Goal: Task Accomplishment & Management: Manage account settings

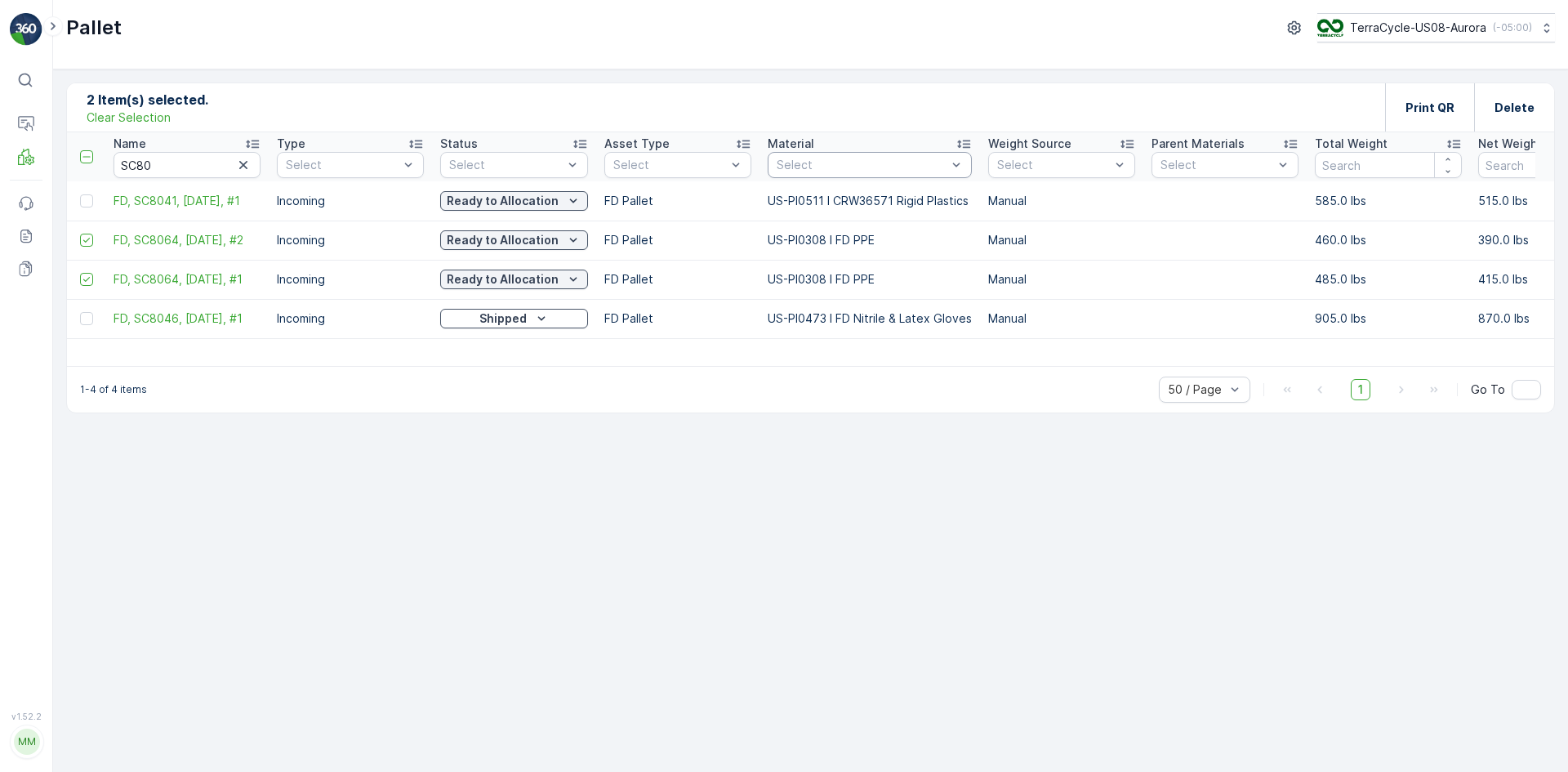
drag, startPoint x: 239, startPoint y: 163, endPoint x: 264, endPoint y: 162, distance: 25.0
click at [240, 162] on icon "button" at bounding box center [243, 164] width 16 height 16
click at [107, 118] on p "Clear Selection" at bounding box center [129, 117] width 84 height 16
click at [779, 175] on div "Select" at bounding box center [869, 164] width 204 height 26
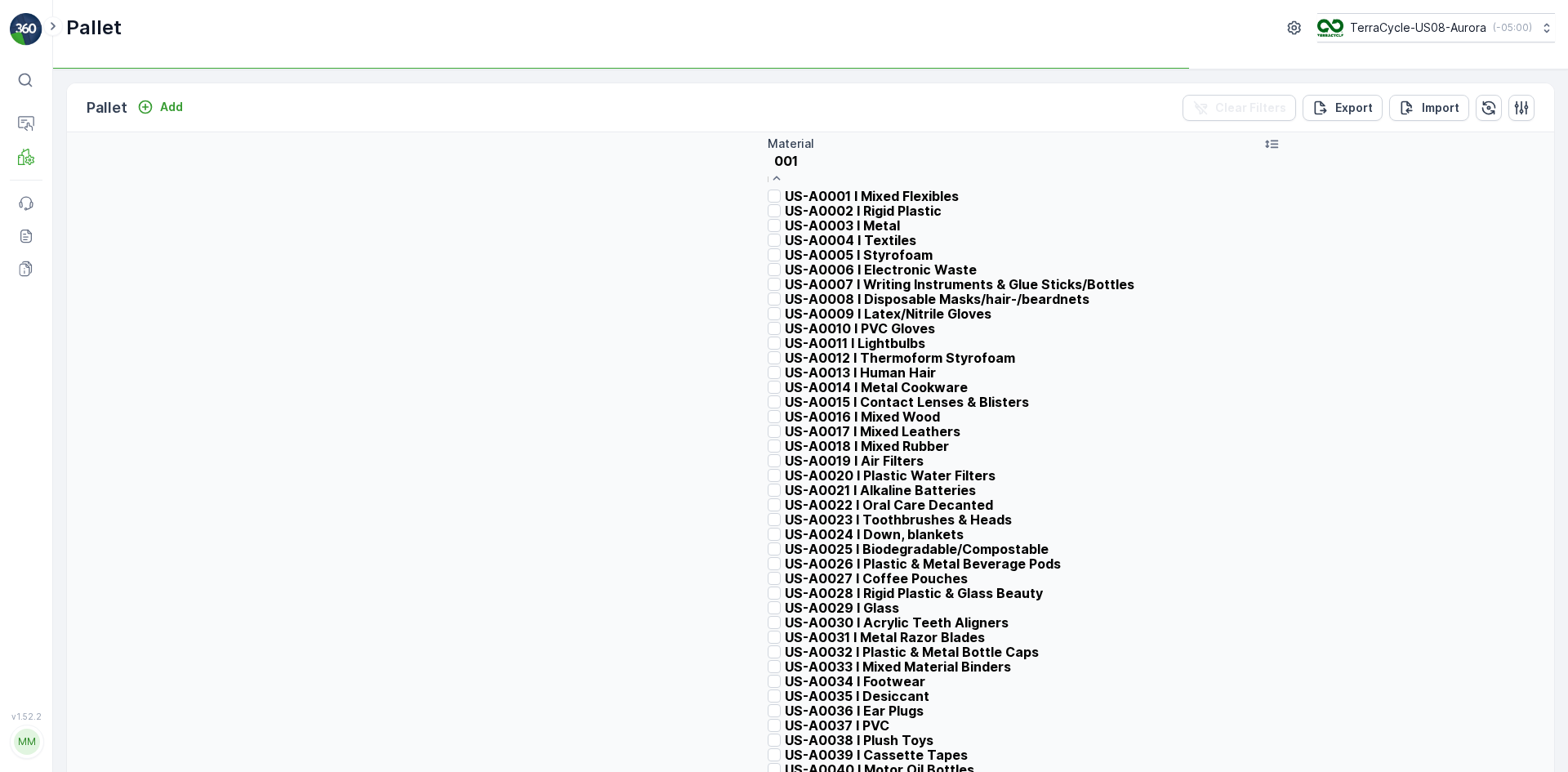
type input "0010"
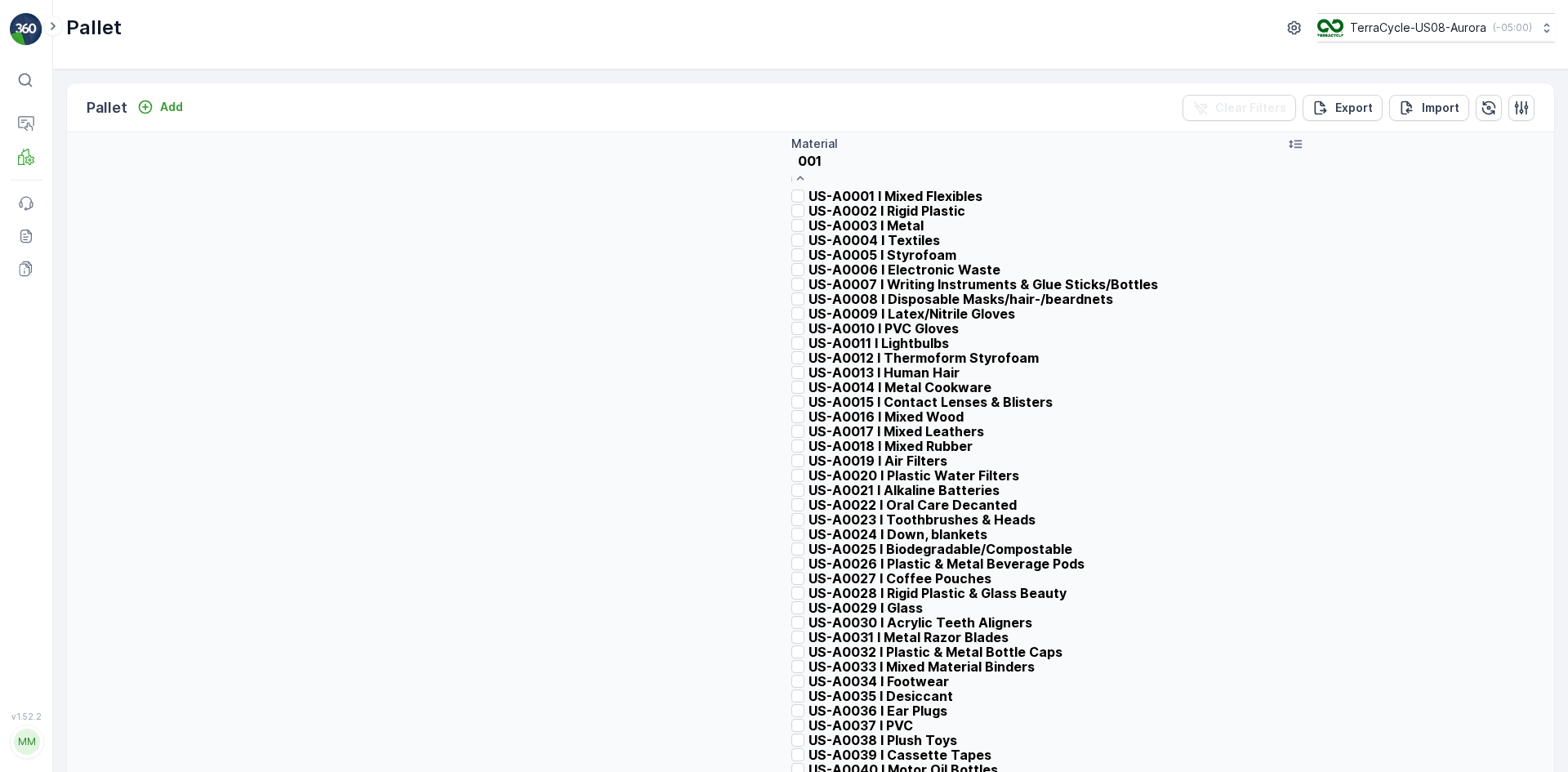
type input "0010"
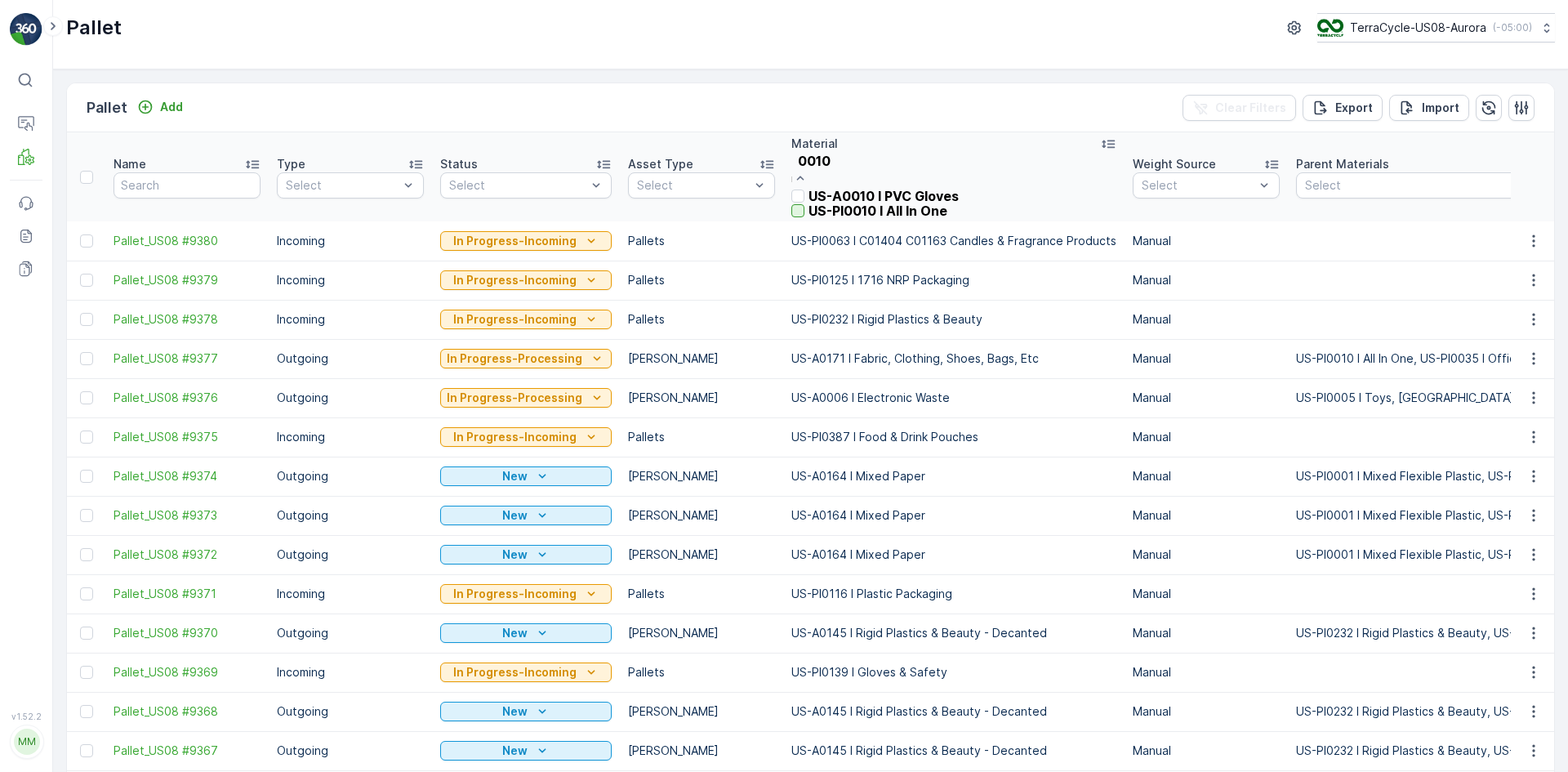
click at [804, 217] on div at bounding box center [798, 211] width 13 height 13
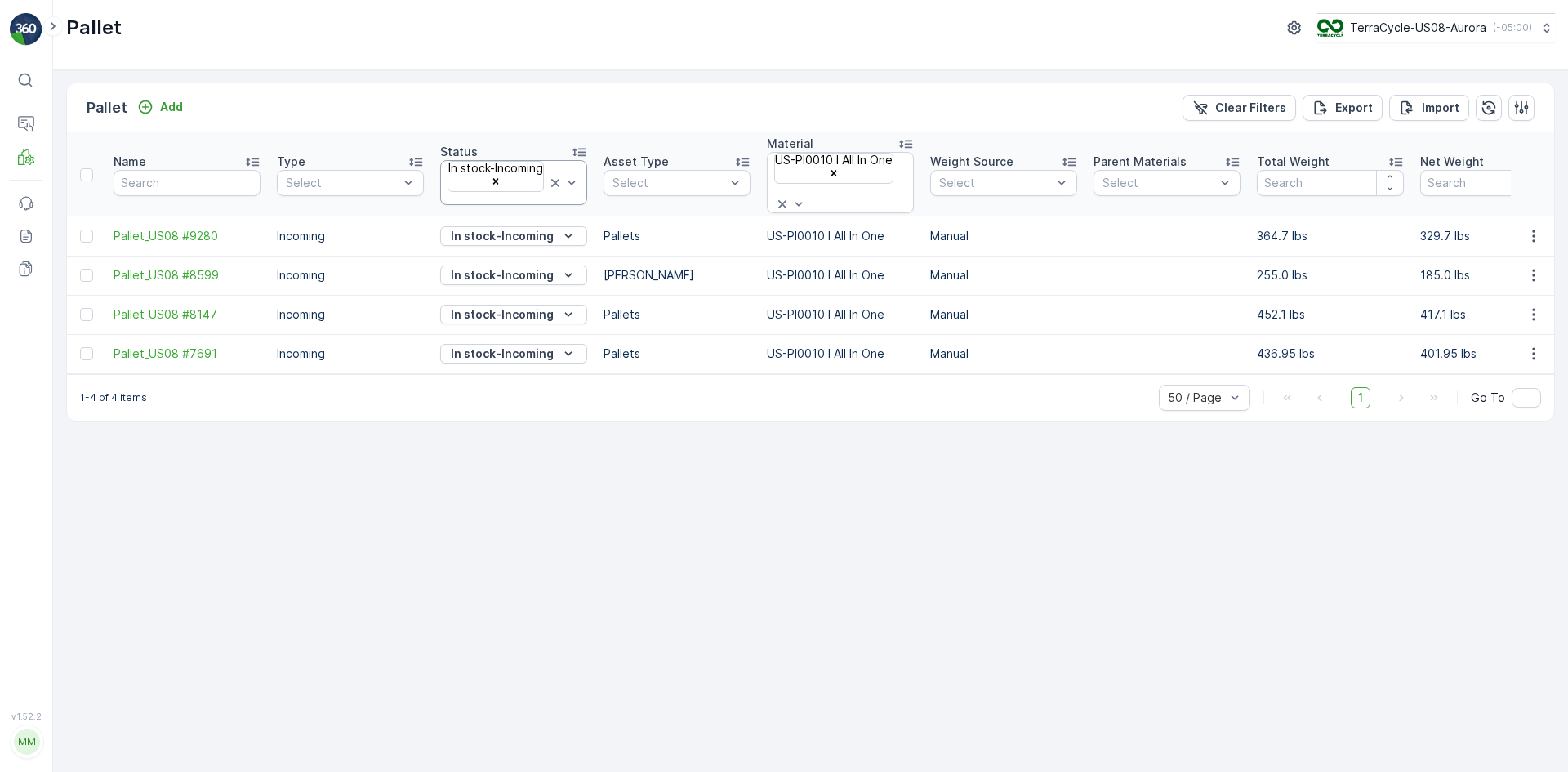
click at [553, 175] on icon at bounding box center [555, 182] width 16 height 16
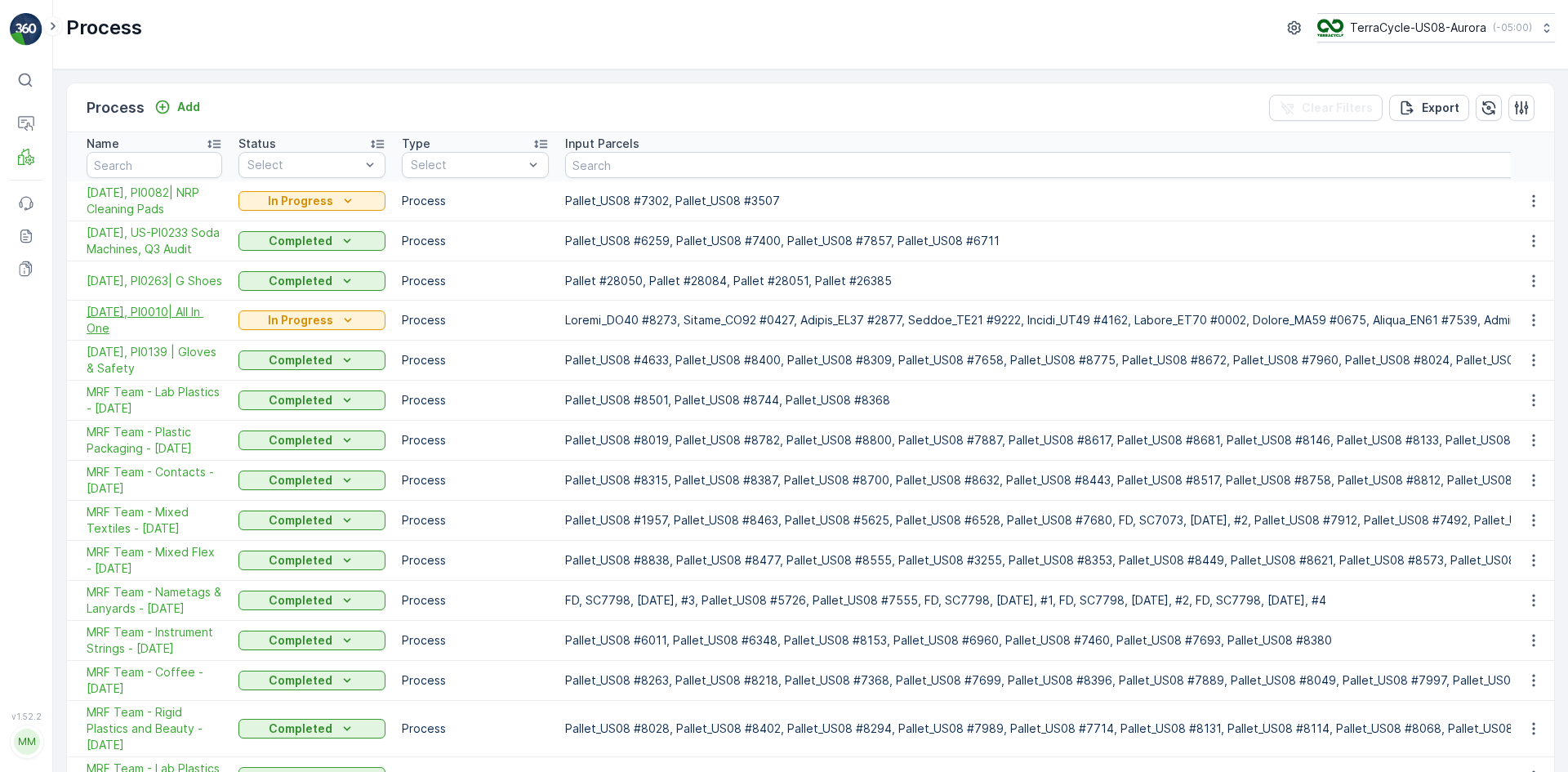
click at [172, 332] on span "10/02/25, PI0010| All In One" at bounding box center [154, 321] width 135 height 33
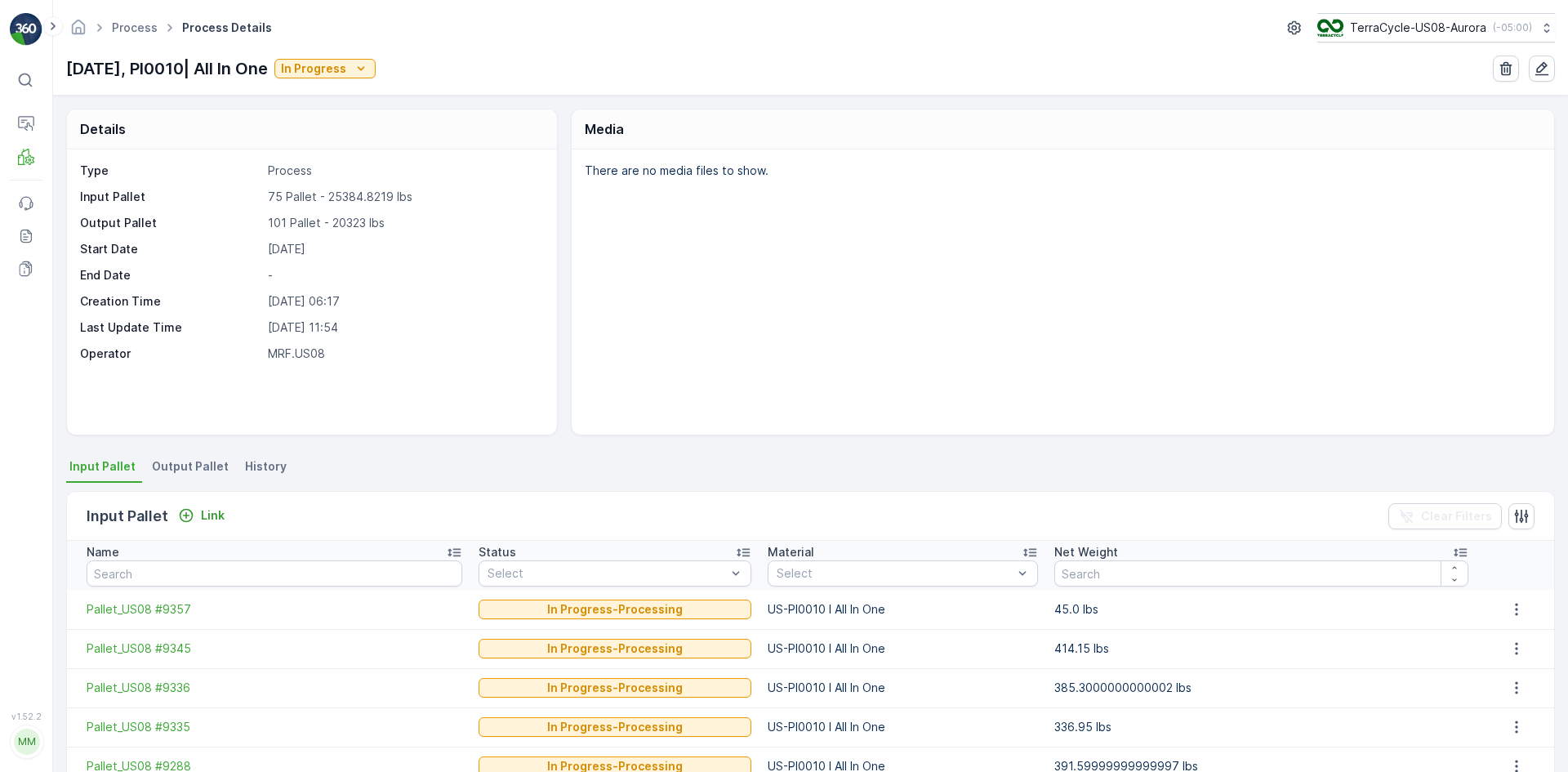
click at [173, 590] on th "Name" at bounding box center [269, 566] width 404 height 49
click at [173, 580] on input "text" at bounding box center [274, 573] width 376 height 26
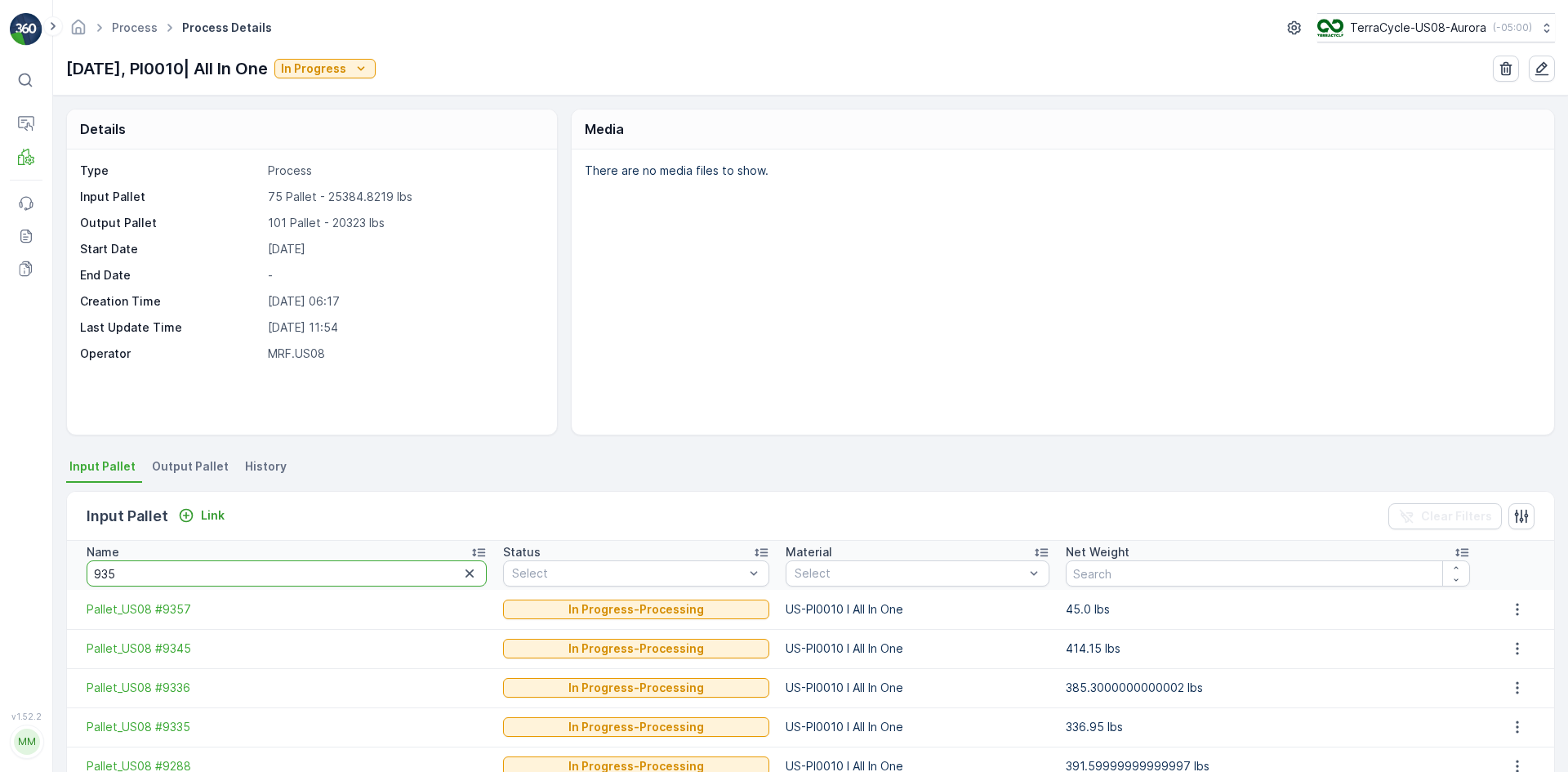
type input "9357"
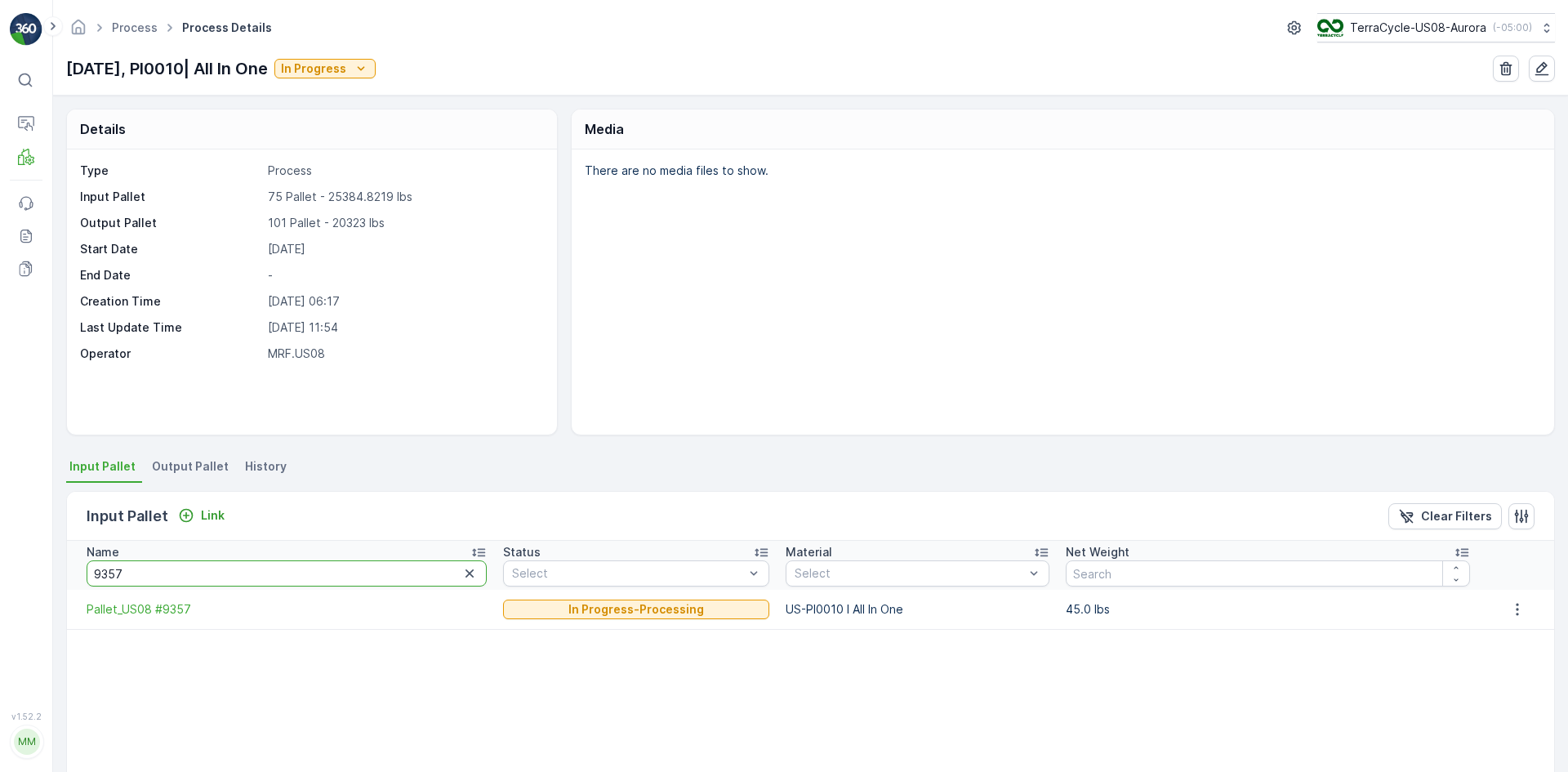
drag, startPoint x: 175, startPoint y: 561, endPoint x: 178, endPoint y: 535, distance: 26.2
click at [177, 543] on th "Name 9357" at bounding box center [281, 566] width 428 height 49
click at [63, 238] on link "Allocation" at bounding box center [111, 248] width 118 height 23
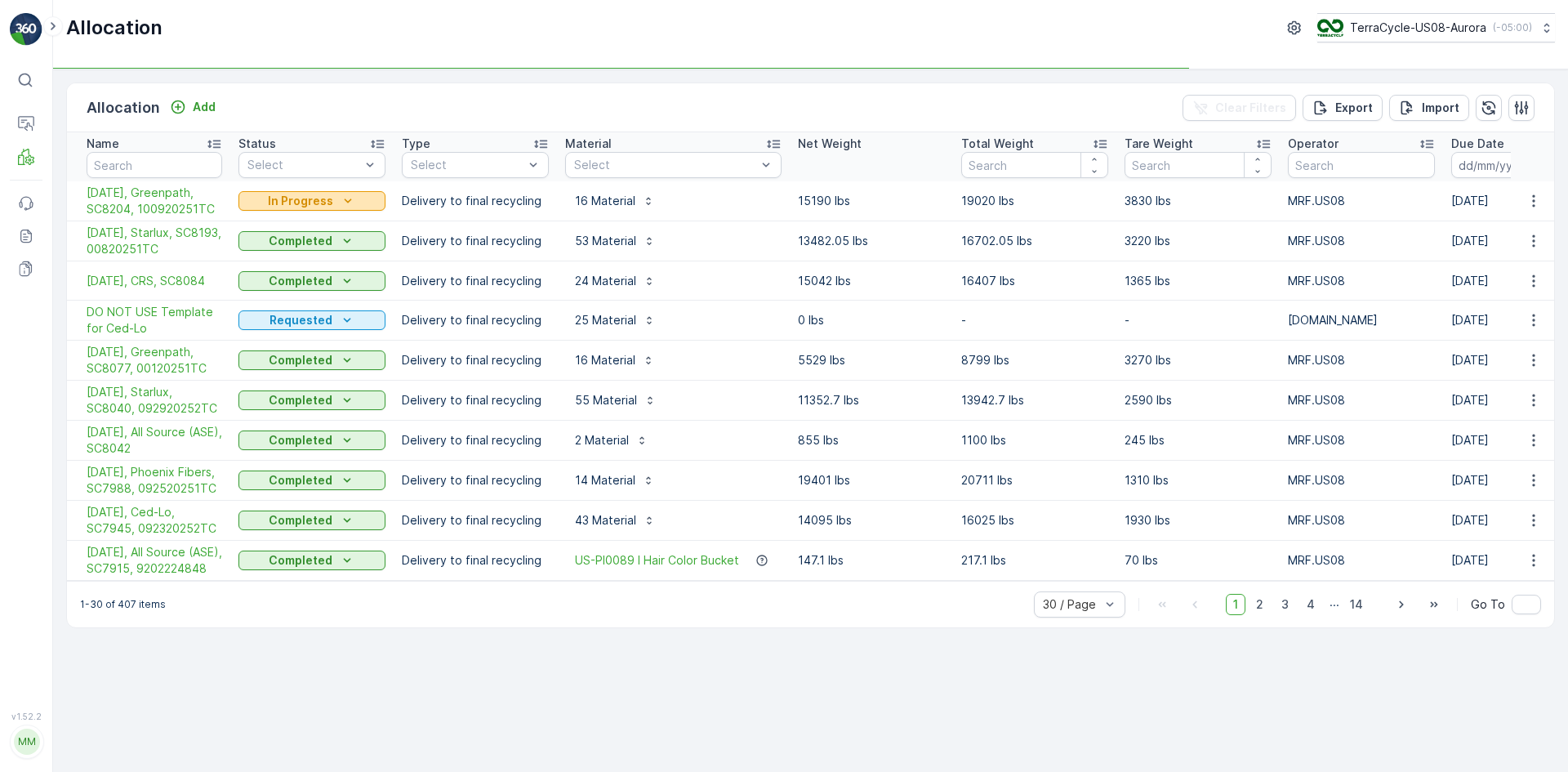
click at [266, 200] on div "In Progress" at bounding box center [312, 201] width 134 height 16
click at [281, 270] on span "Completed" at bounding box center [279, 271] width 61 height 16
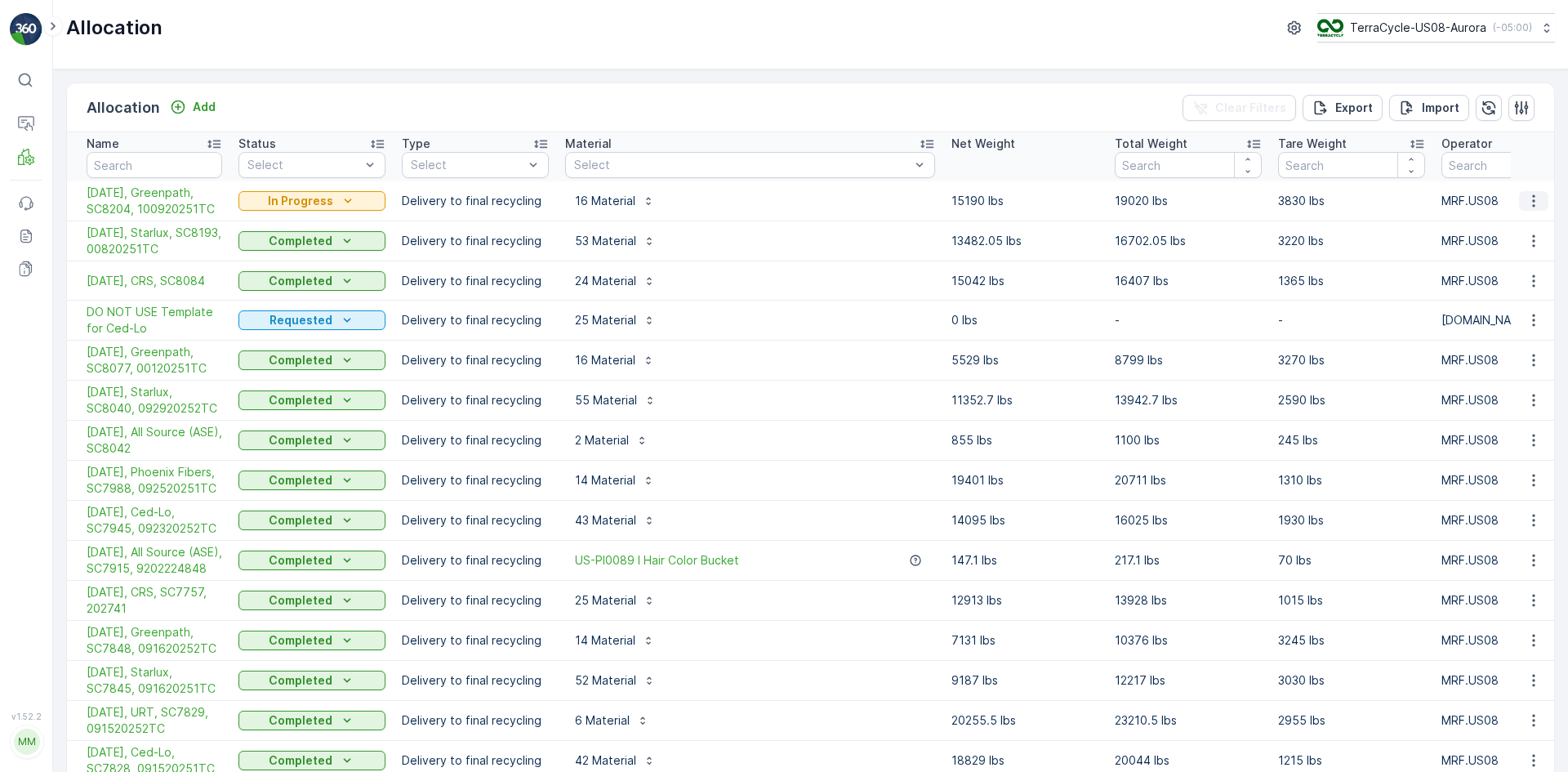
click at [1527, 206] on icon "button" at bounding box center [1533, 201] width 16 height 16
click at [1497, 289] on span "Create Delivery Note" at bounding box center [1505, 294] width 118 height 16
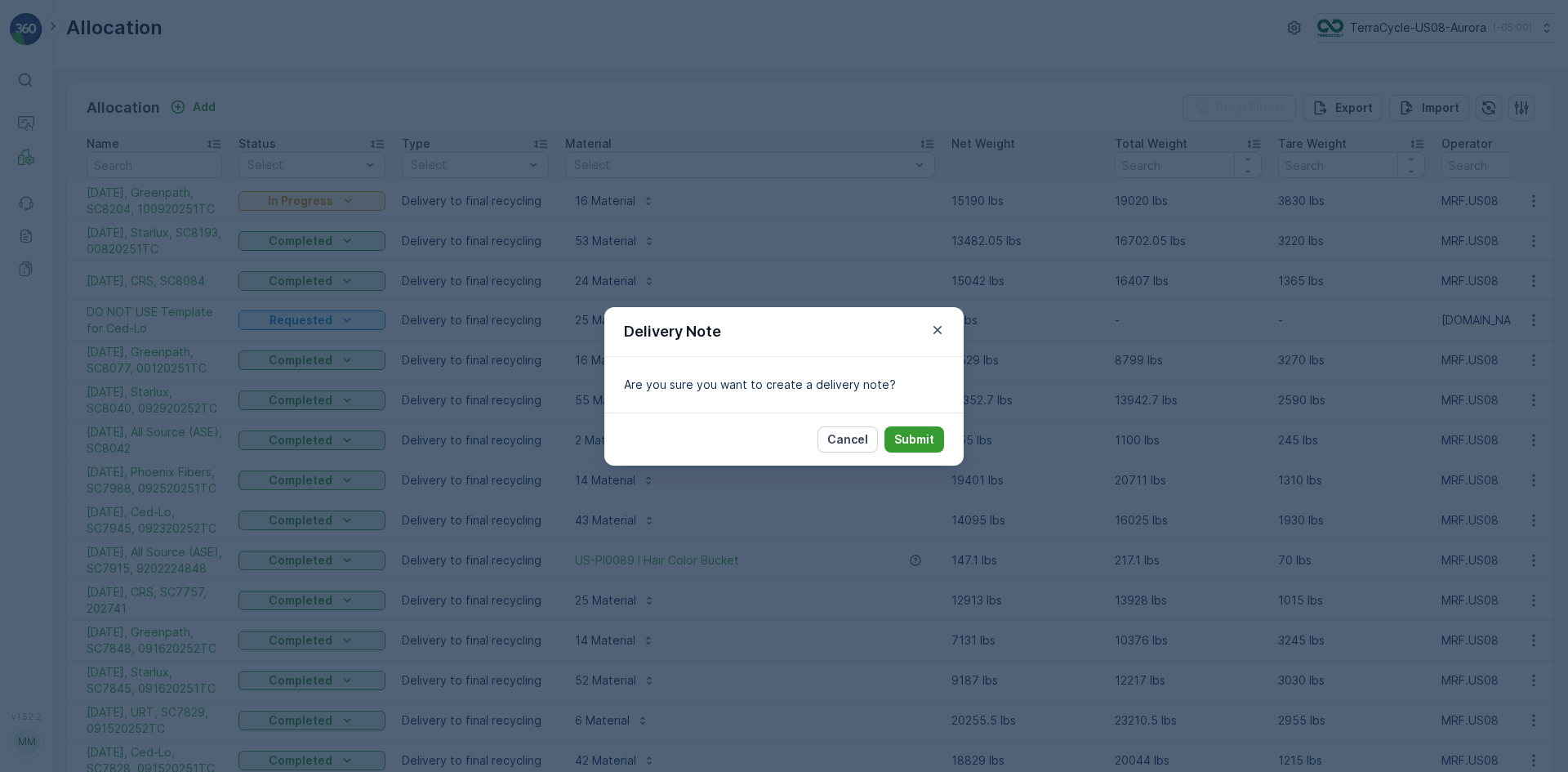
click at [927, 440] on p "Submit" at bounding box center [915, 439] width 40 height 16
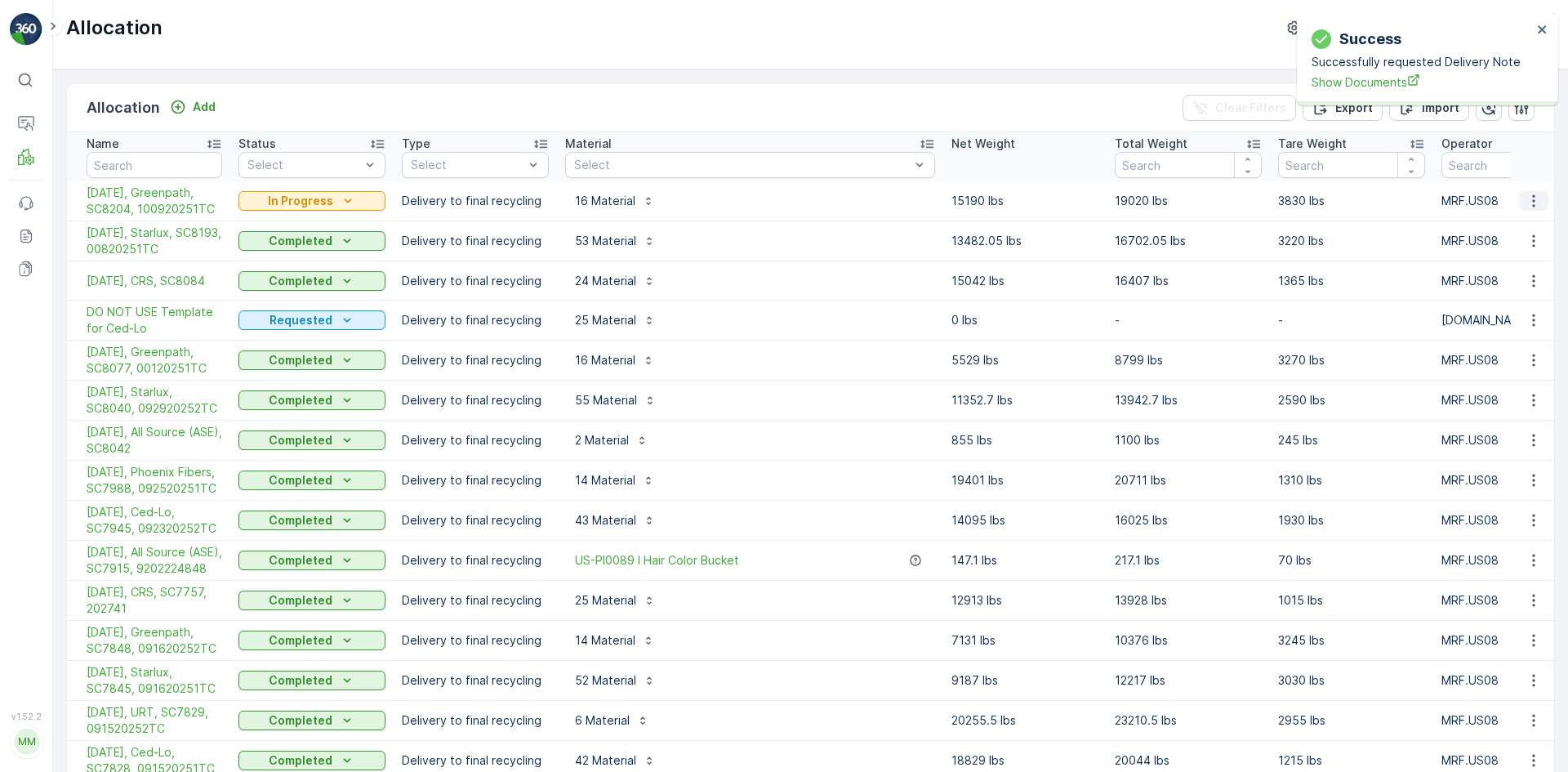
click at [1537, 209] on button "button" at bounding box center [1533, 201] width 30 height 19
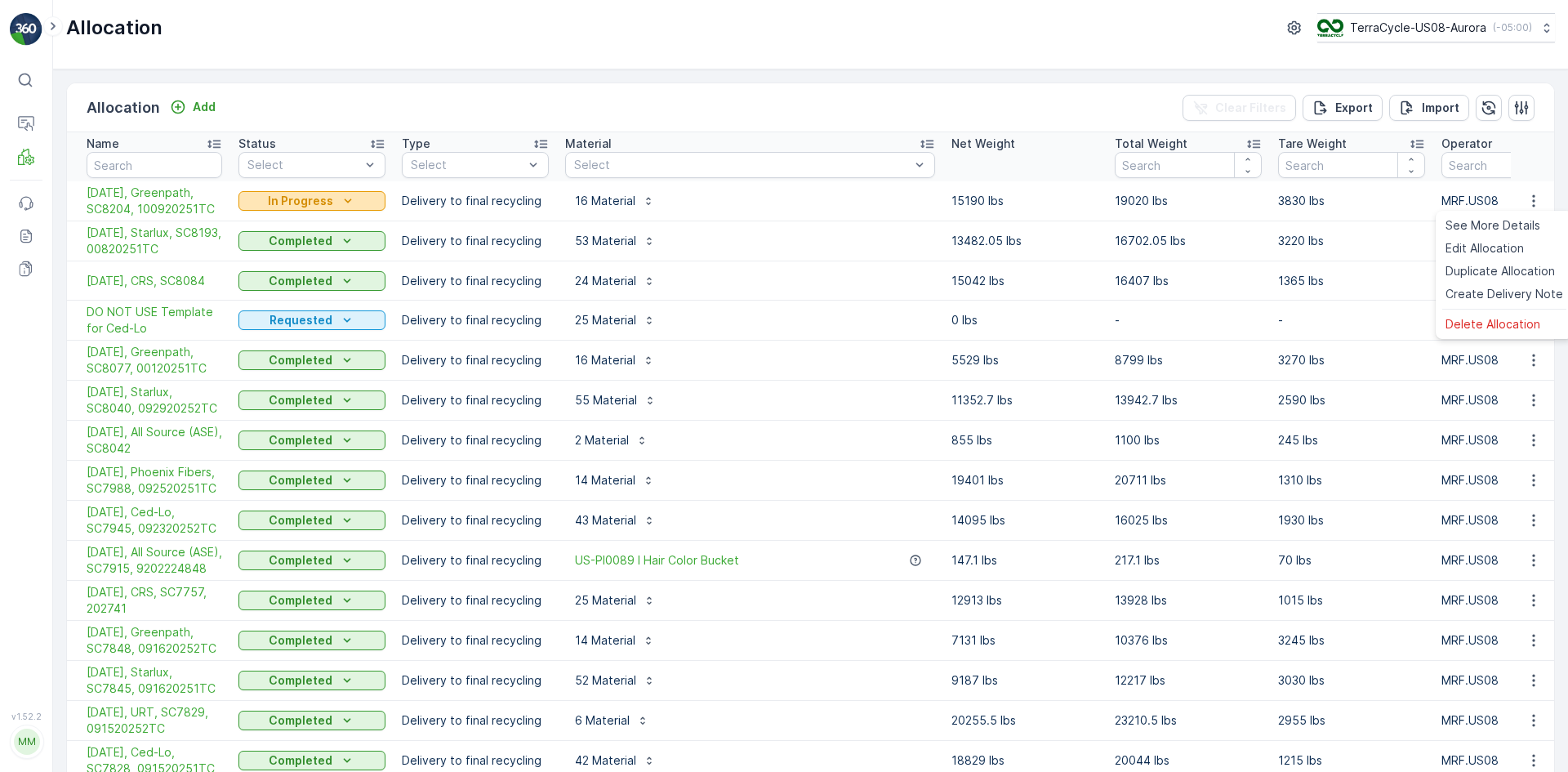
click at [357, 204] on div "In Progress" at bounding box center [312, 201] width 134 height 16
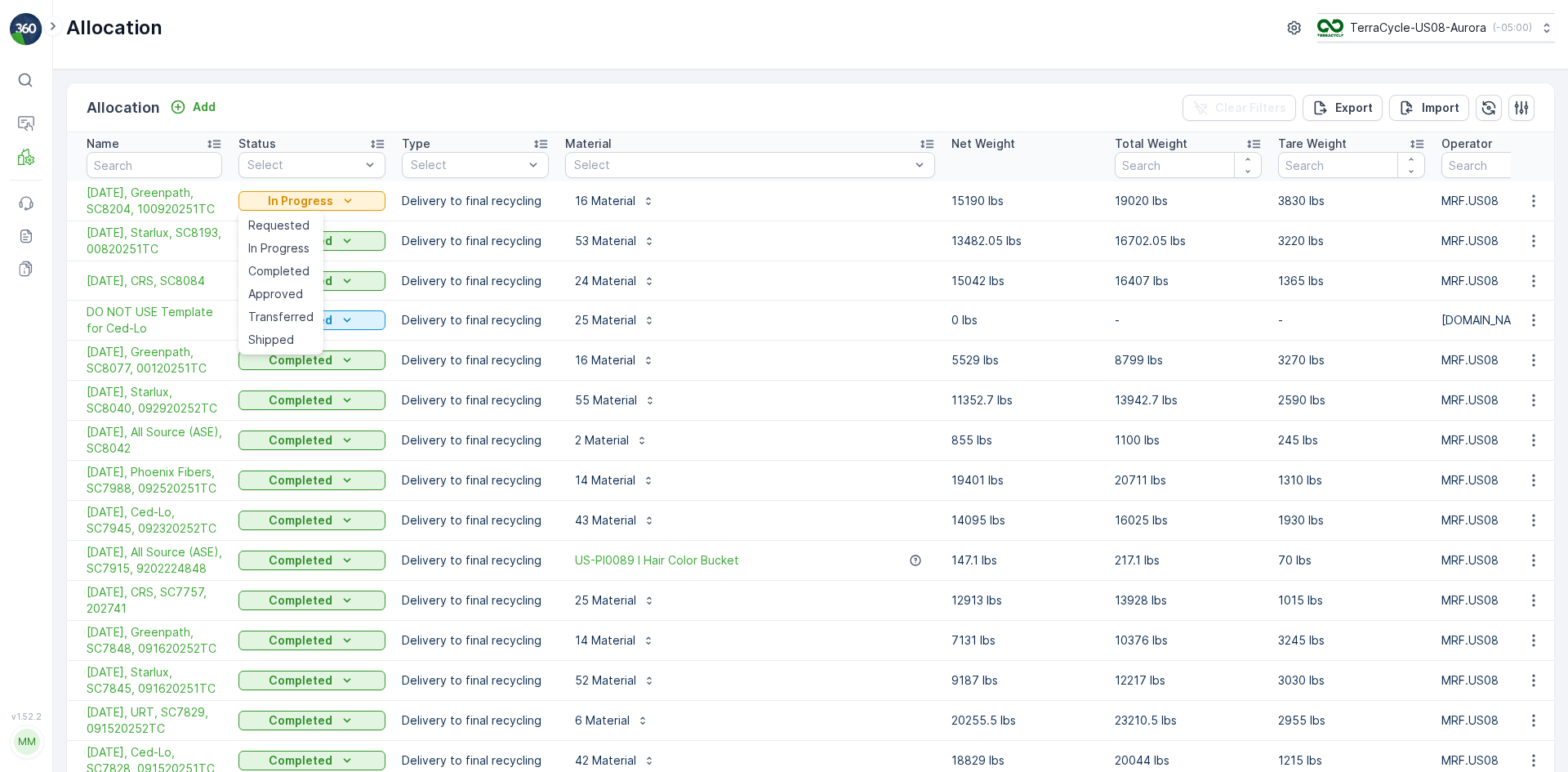
drag, startPoint x: 283, startPoint y: 269, endPoint x: 273, endPoint y: 262, distance: 12.2
click at [283, 268] on span "Completed" at bounding box center [279, 271] width 61 height 16
click at [189, 202] on span "10/10/25, Greenpath, SC8204, 100920251TC" at bounding box center [154, 201] width 135 height 33
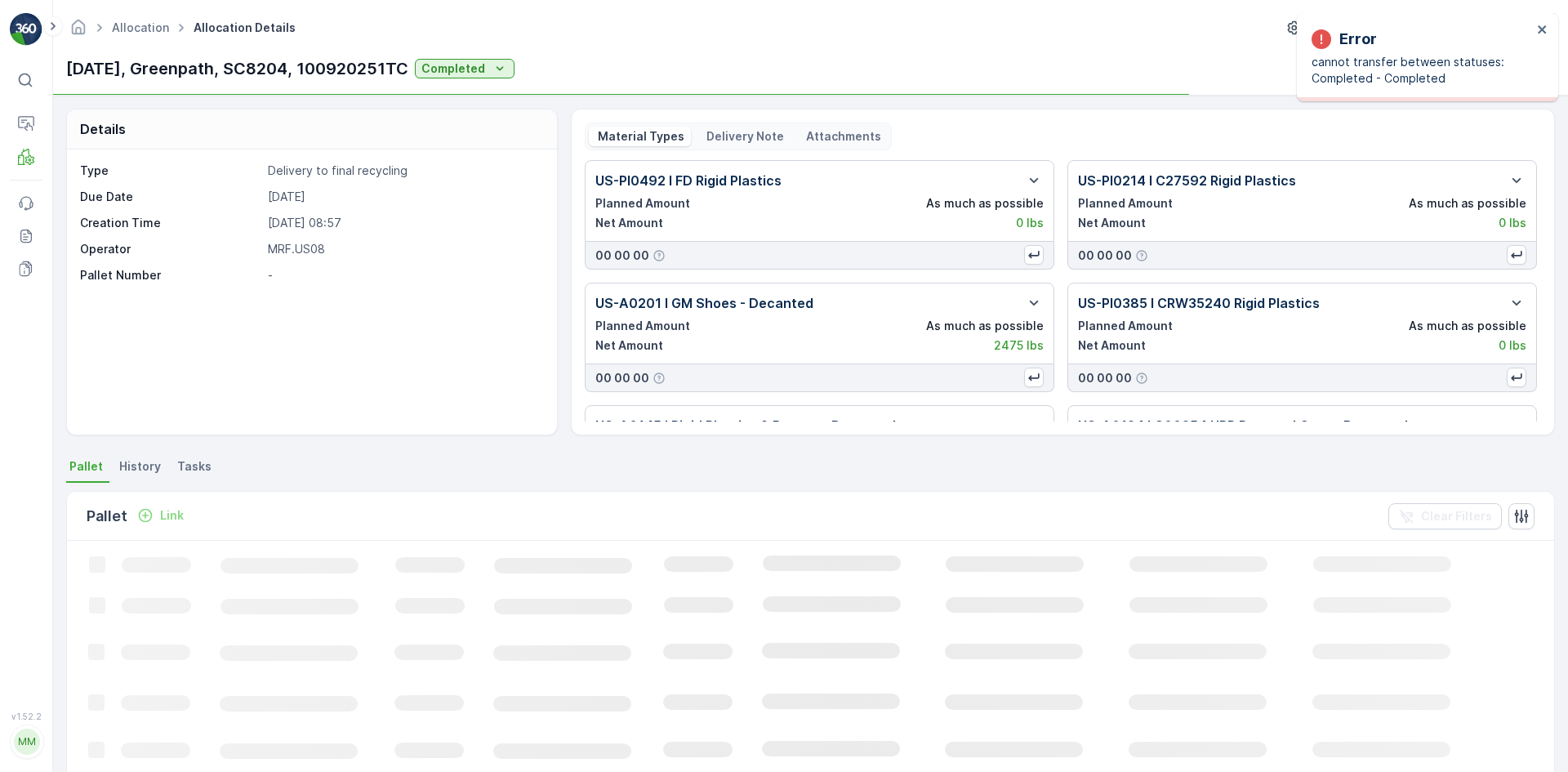
click at [747, 141] on p "Delivery Note" at bounding box center [744, 136] width 80 height 16
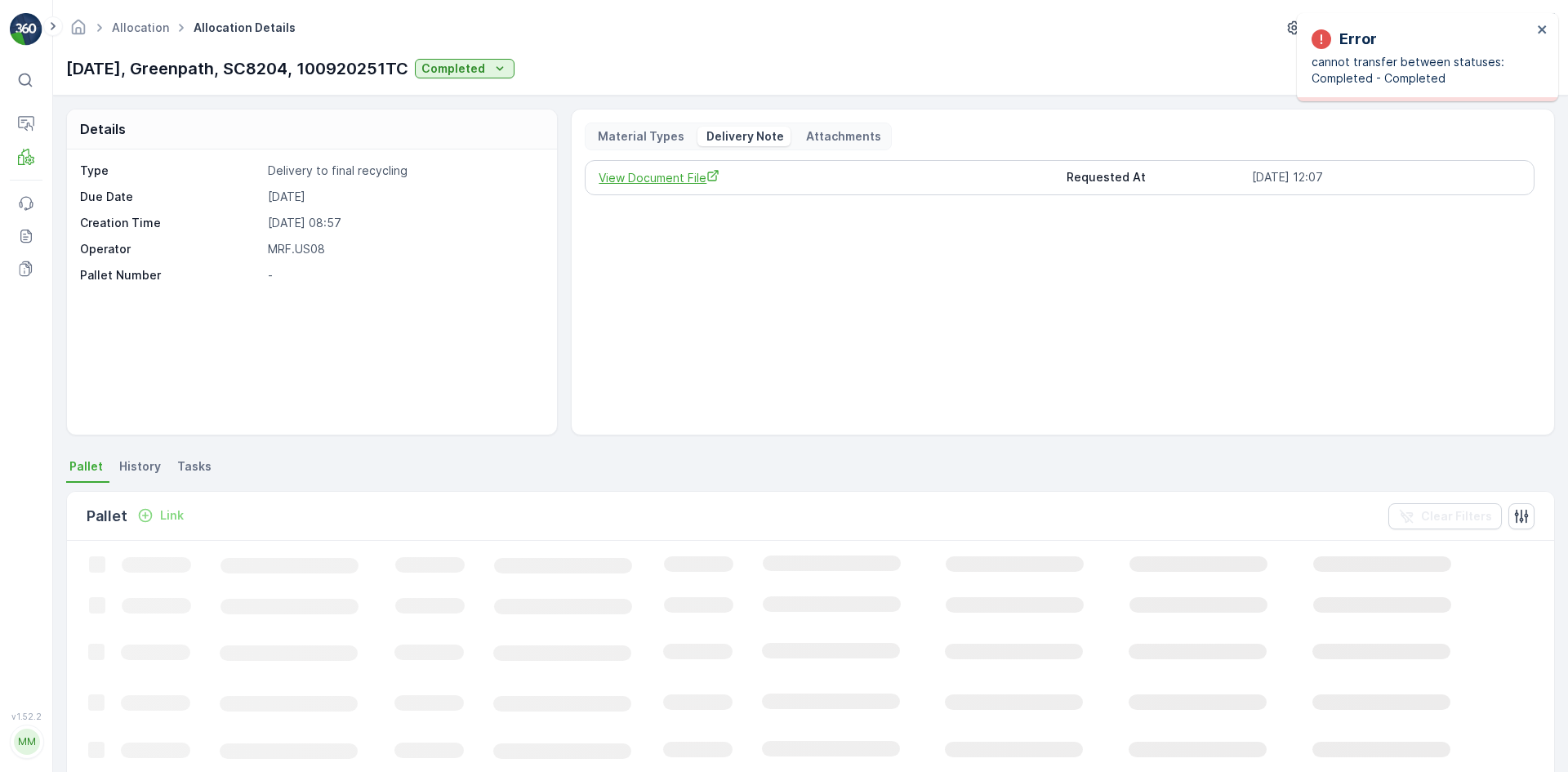
click at [703, 176] on span "View Document File" at bounding box center [825, 178] width 454 height 17
